Goal: Task Accomplishment & Management: Manage account settings

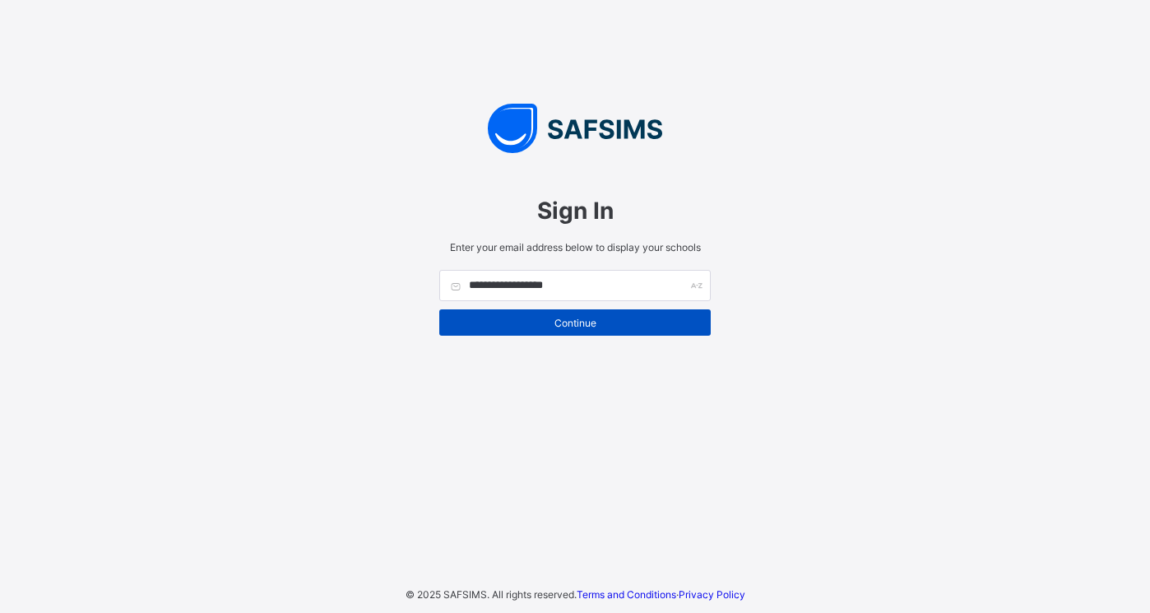
click at [572, 327] on span "Continue" at bounding box center [575, 323] width 247 height 12
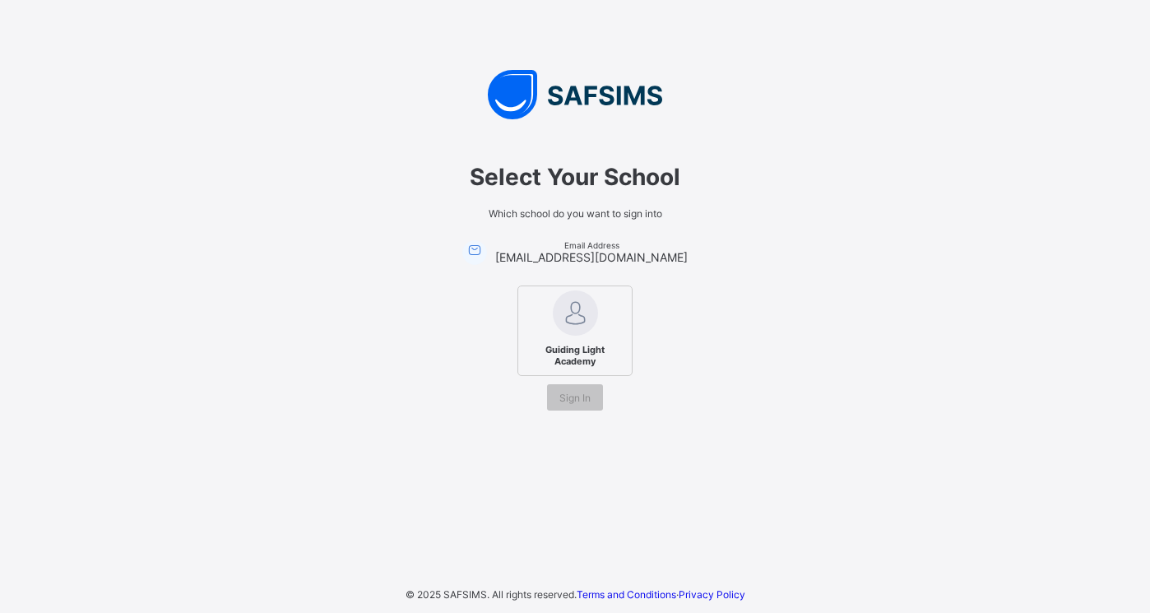
click at [597, 340] on span "Guiding Light Academy" at bounding box center [575, 355] width 100 height 31
click at [574, 396] on span "Sign In" at bounding box center [575, 398] width 31 height 12
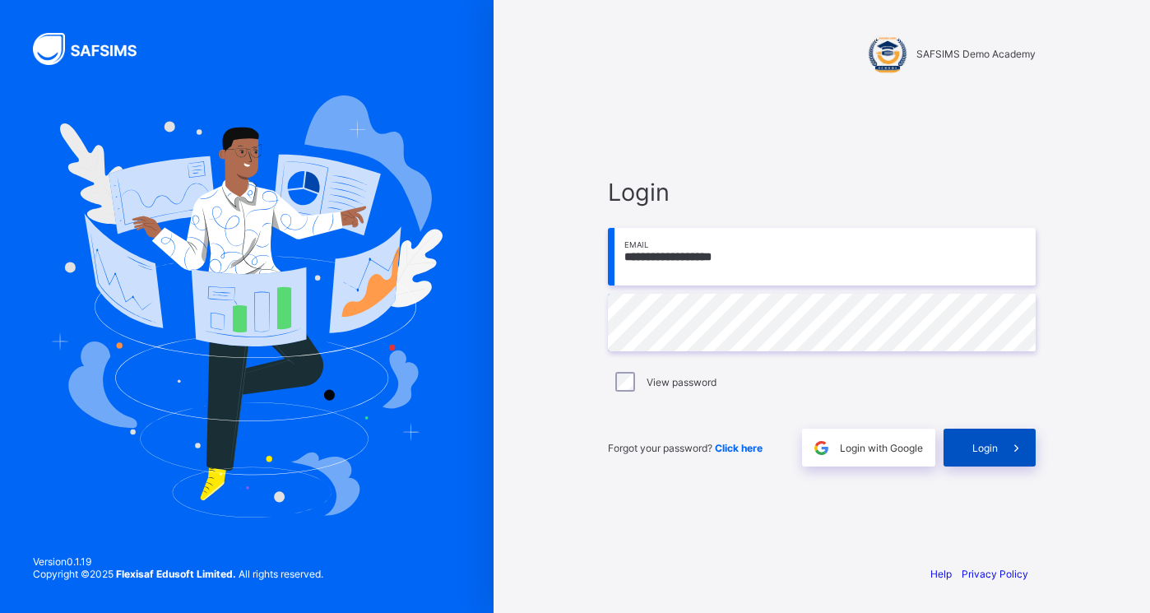
click at [995, 442] on span "Login" at bounding box center [986, 448] width 26 height 12
click at [983, 451] on span "Login" at bounding box center [986, 448] width 26 height 12
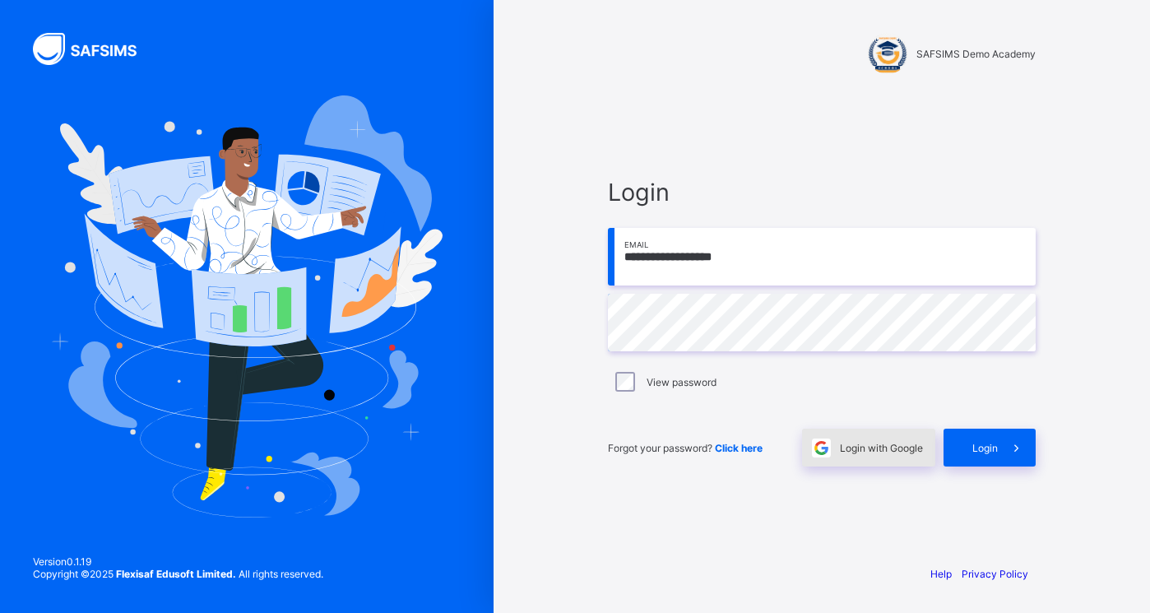
click at [899, 447] on span "Login with Google" at bounding box center [881, 448] width 83 height 12
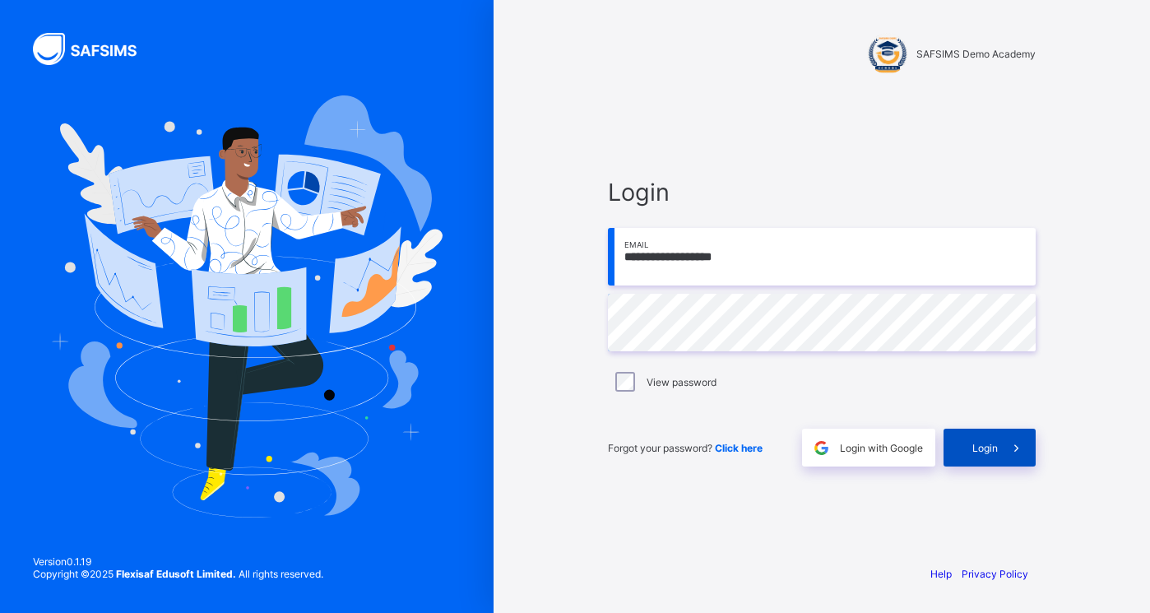
click at [963, 446] on div "Login" at bounding box center [990, 448] width 92 height 38
click at [748, 448] on span "Click here" at bounding box center [739, 448] width 48 height 12
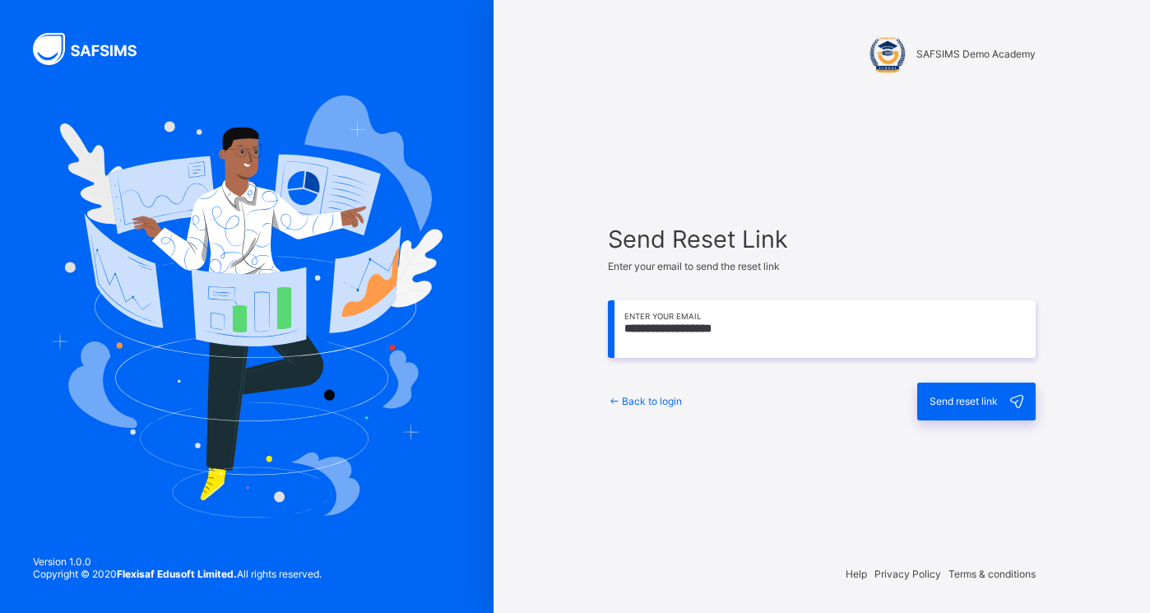
type input "**********"
click at [975, 392] on div "Send reset link" at bounding box center [976, 402] width 118 height 38
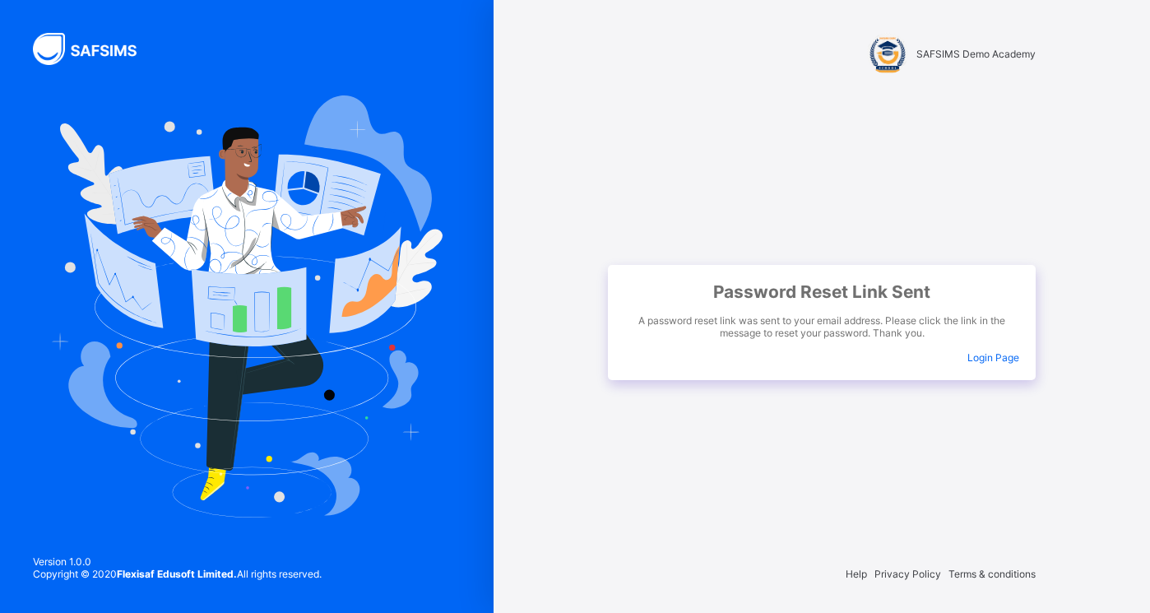
click at [1001, 358] on span "Login Page" at bounding box center [994, 357] width 52 height 12
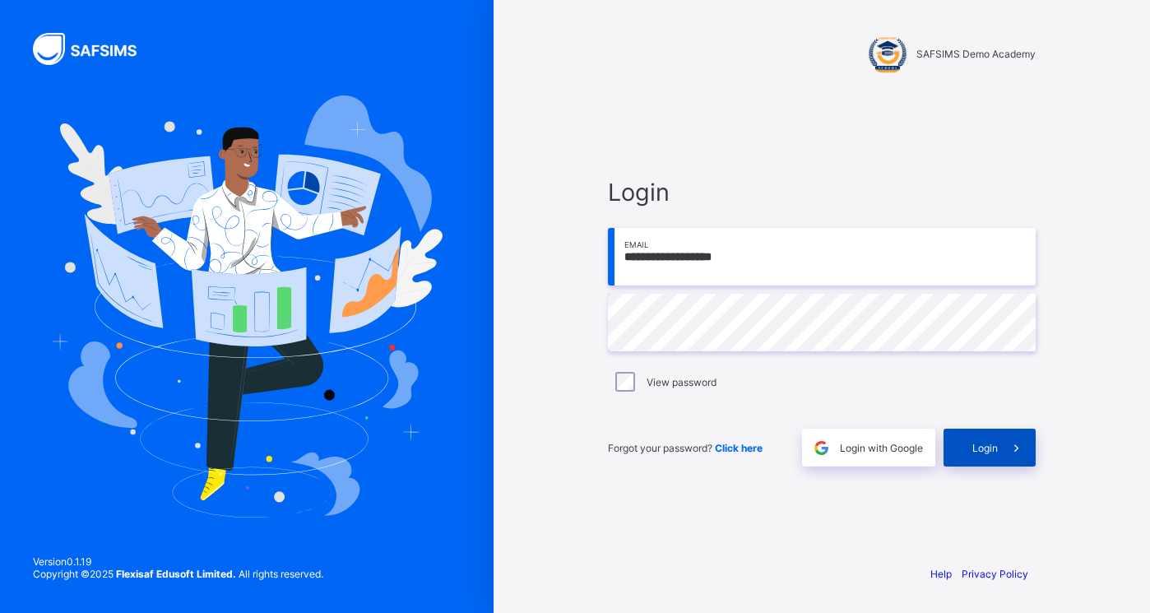
click at [982, 443] on span "Login" at bounding box center [986, 448] width 26 height 12
click at [1110, 287] on div "**********" at bounding box center [822, 306] width 657 height 613
click at [980, 449] on span "Login" at bounding box center [986, 448] width 26 height 12
click at [987, 443] on span "Login" at bounding box center [986, 448] width 26 height 12
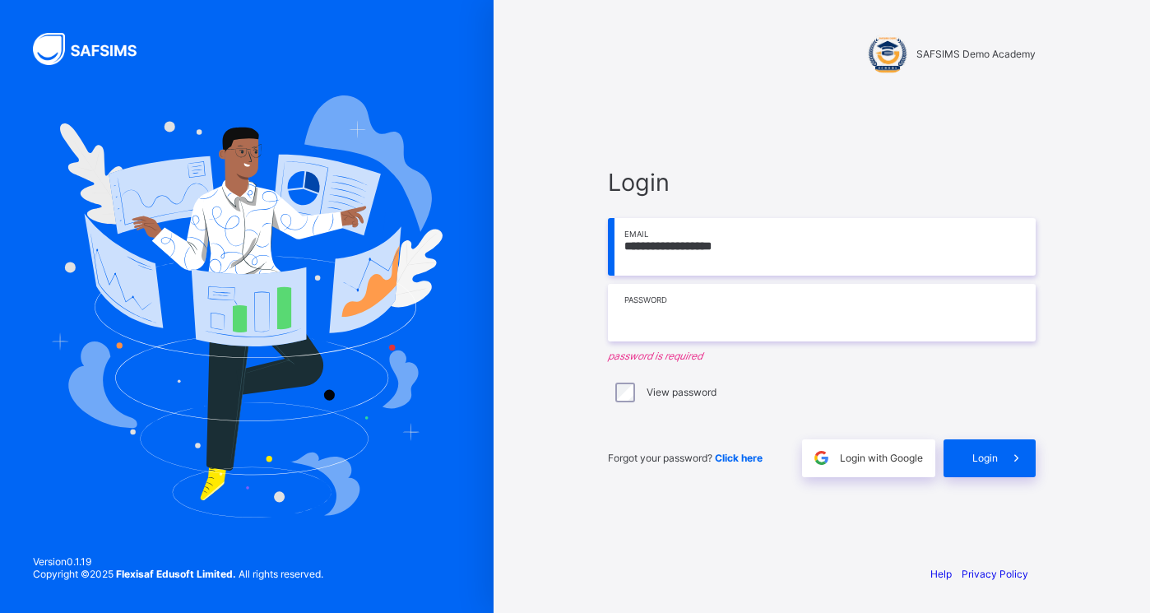
click at [1015, 312] on input "text" at bounding box center [822, 313] width 428 height 58
type input "**********"
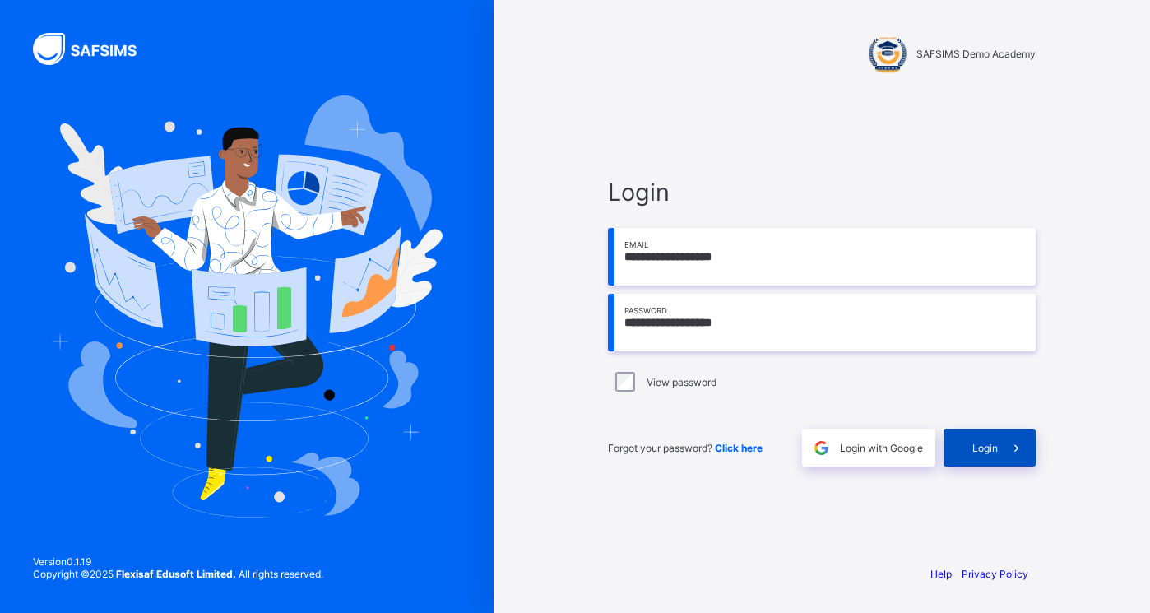
click at [1002, 447] on span at bounding box center [1017, 448] width 38 height 38
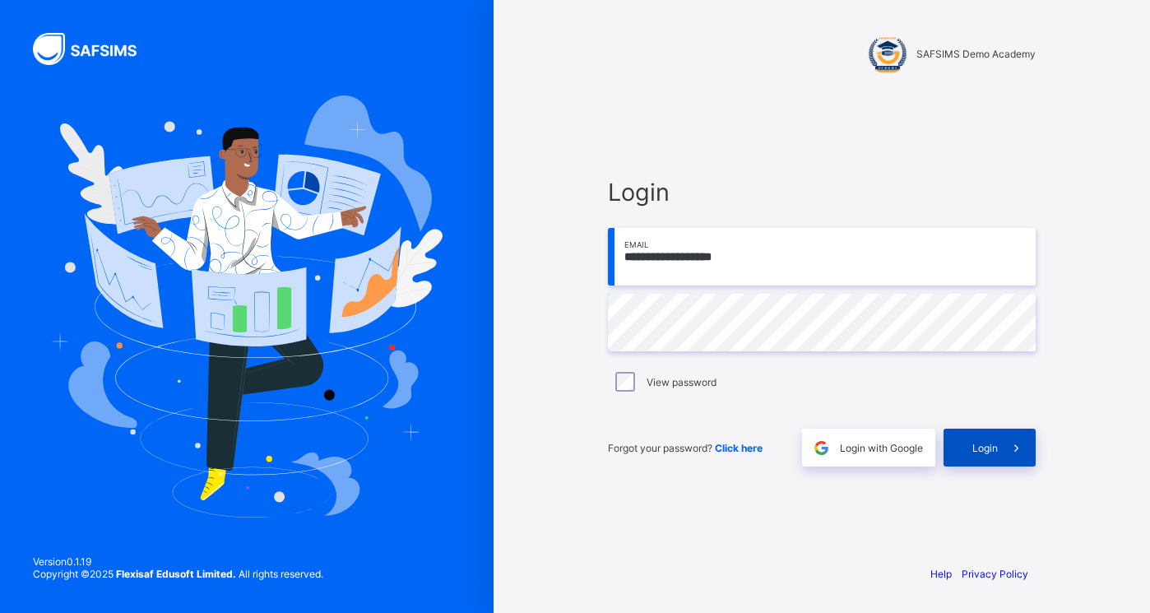
click at [1007, 442] on span at bounding box center [1017, 448] width 38 height 38
click at [1029, 447] on span at bounding box center [1017, 448] width 38 height 38
click at [992, 450] on span "Login" at bounding box center [986, 448] width 26 height 12
click at [992, 442] on span "Login" at bounding box center [986, 448] width 26 height 12
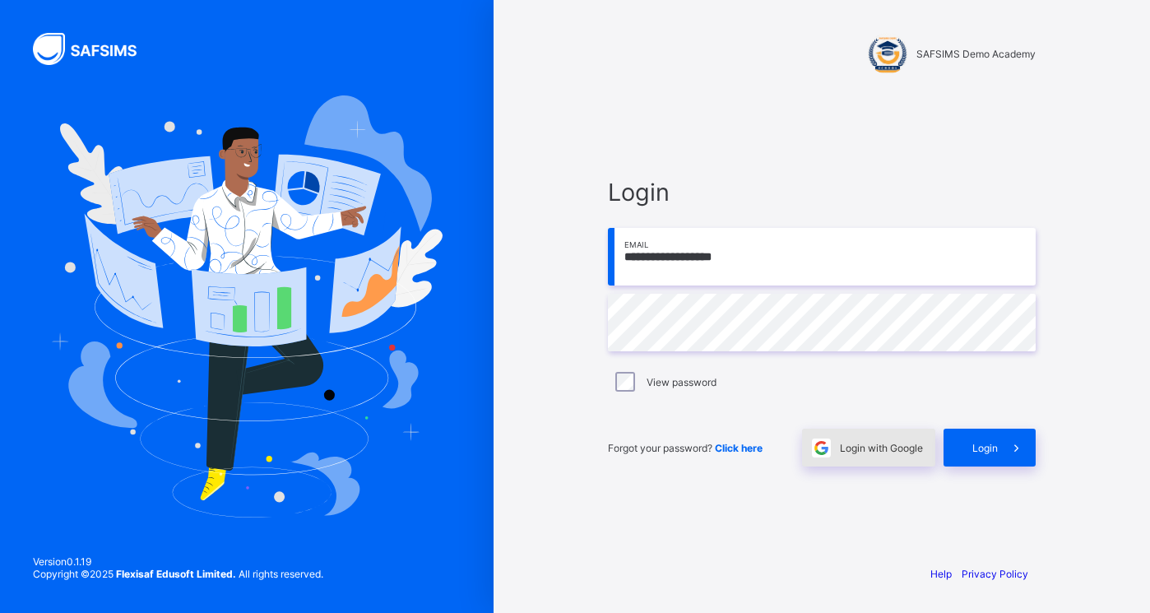
click at [909, 443] on span "Login with Google" at bounding box center [881, 448] width 83 height 12
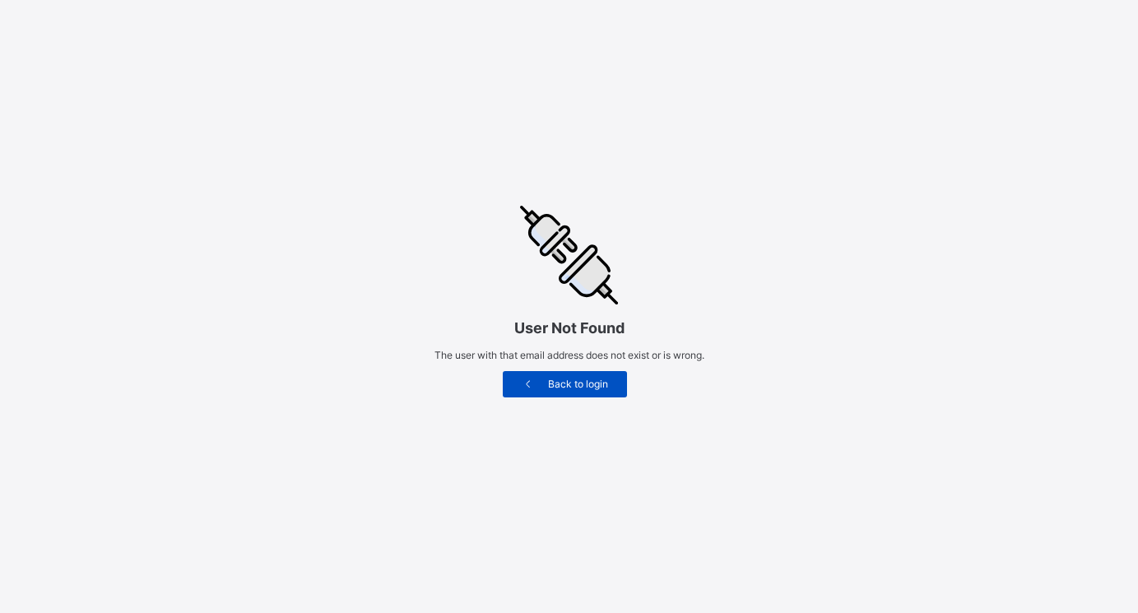
click at [599, 390] on span "Back to login" at bounding box center [577, 384] width 73 height 12
click at [615, 390] on span "Back to login" at bounding box center [577, 384] width 73 height 12
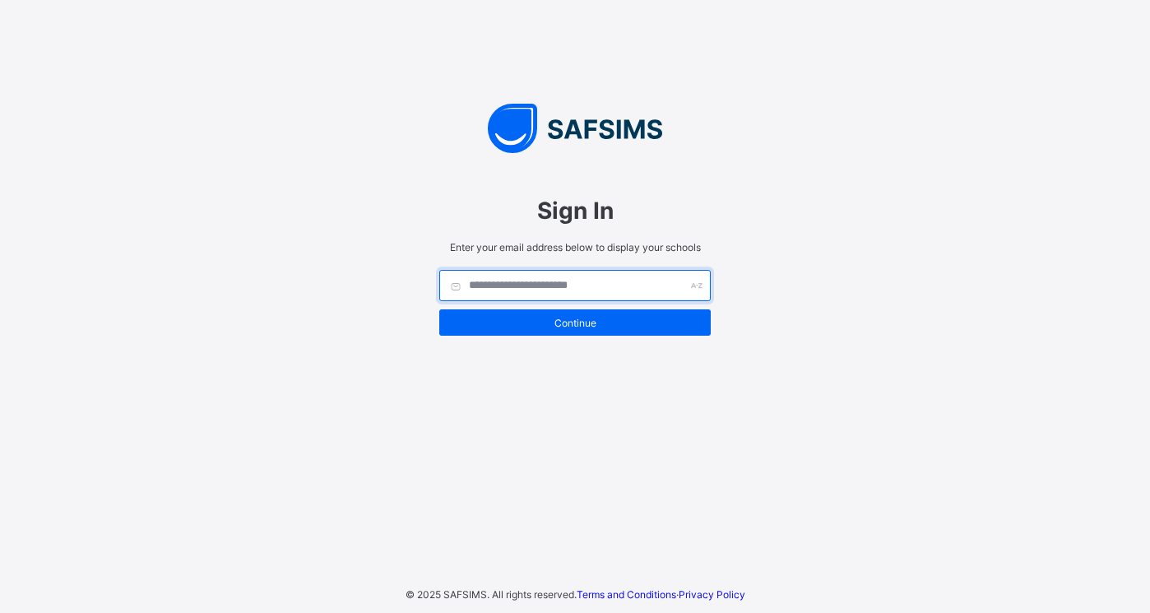
type input "**********"
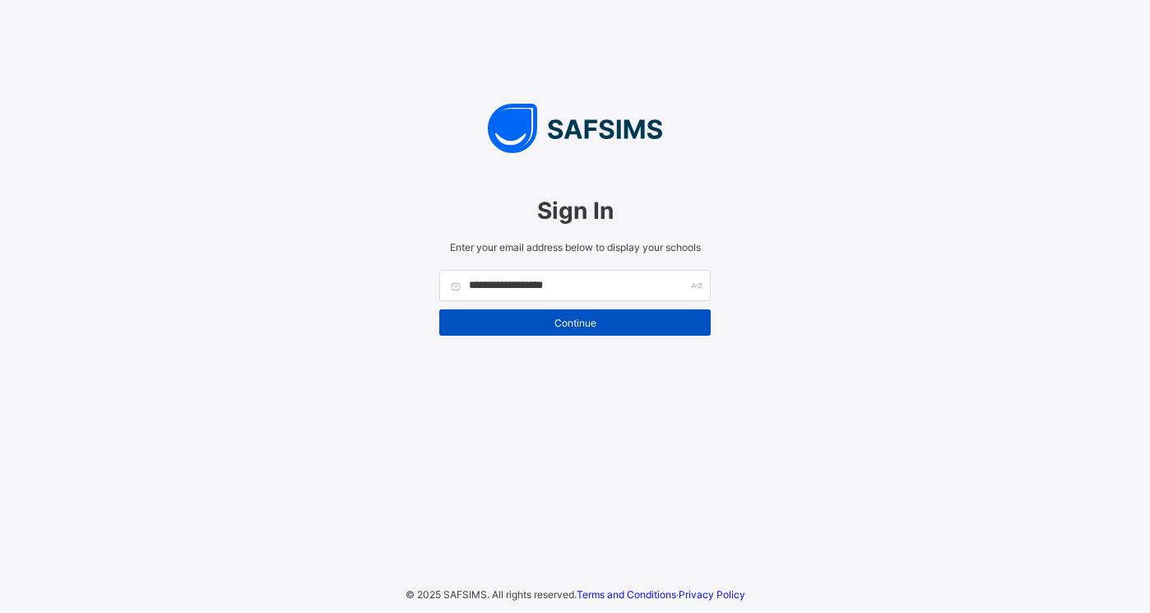
click at [584, 320] on span "Continue" at bounding box center [575, 323] width 247 height 12
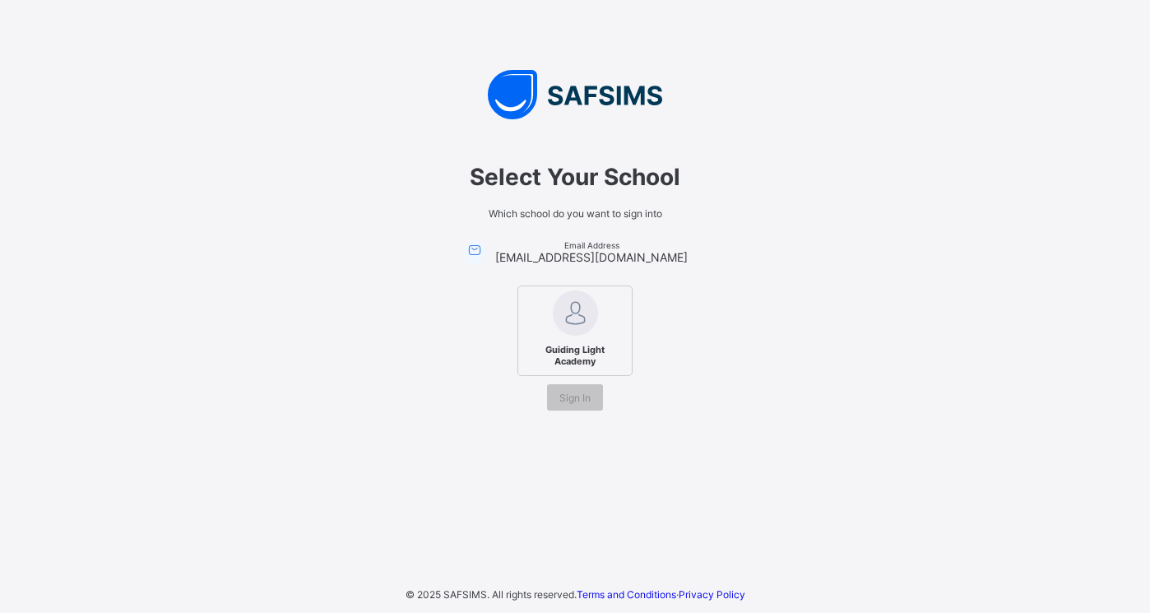
click at [599, 330] on div "Guiding Light Academy" at bounding box center [575, 331] width 115 height 91
click at [595, 395] on div "Sign In" at bounding box center [575, 397] width 56 height 26
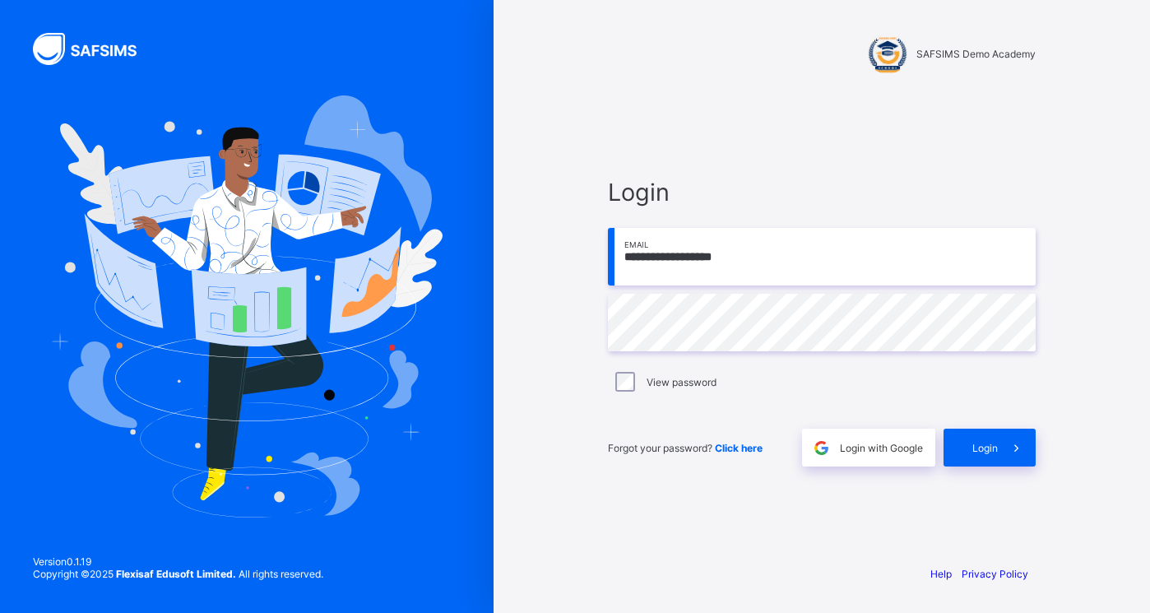
click at [741, 443] on span "Click here" at bounding box center [739, 448] width 48 height 12
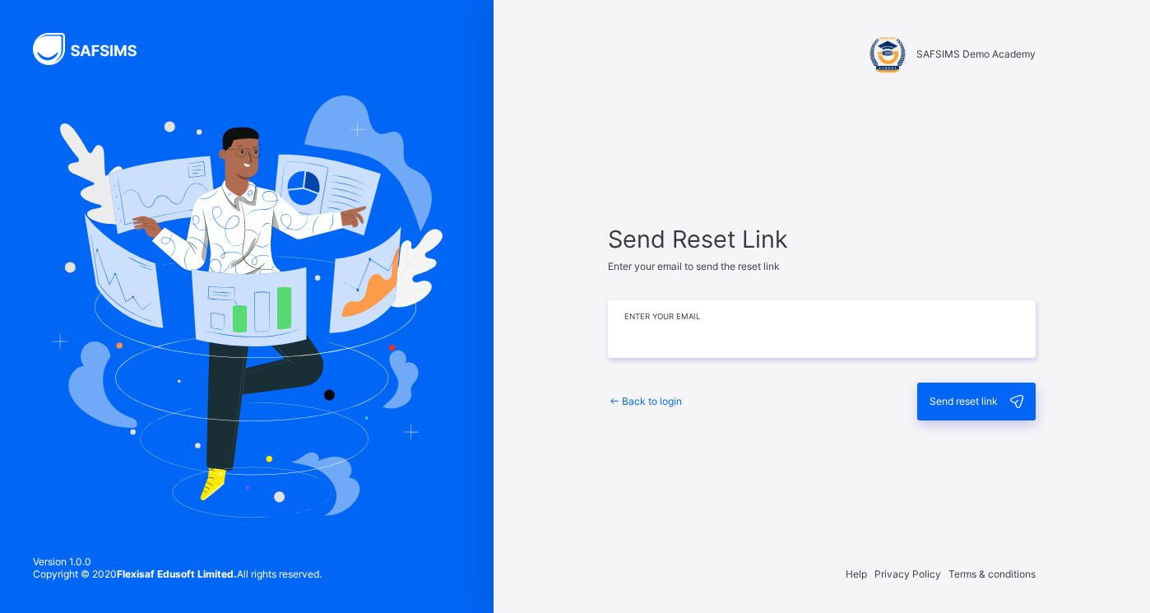
click at [715, 326] on input "email" at bounding box center [822, 329] width 428 height 58
type input "**********"
click at [967, 402] on span "Send reset link" at bounding box center [964, 401] width 68 height 12
